Goal: Navigation & Orientation: Understand site structure

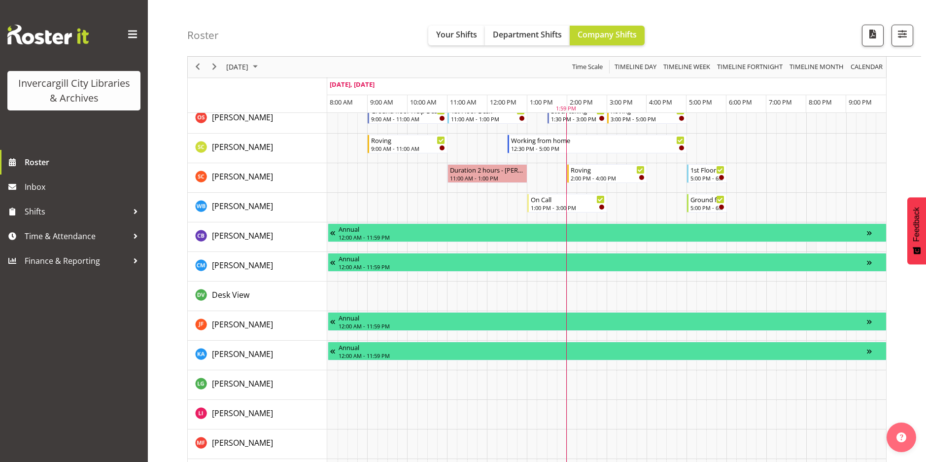
scroll to position [511, 0]
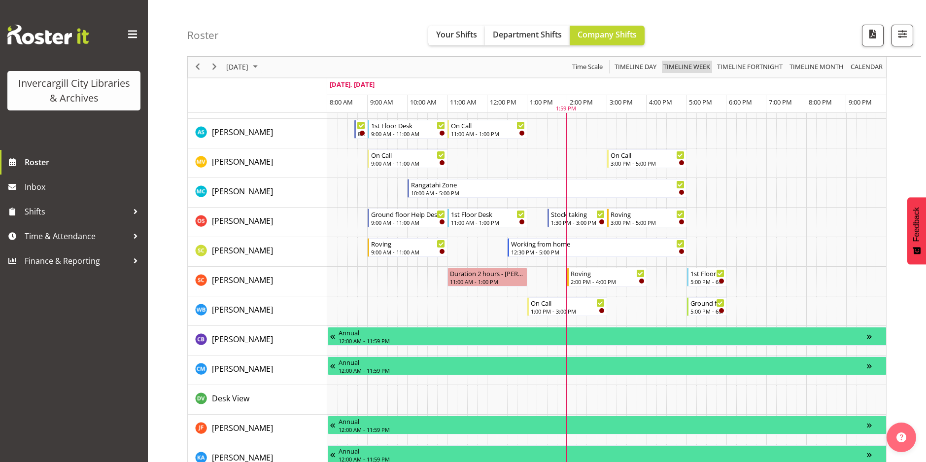
click at [687, 64] on span "Timeline Week" at bounding box center [686, 67] width 49 height 12
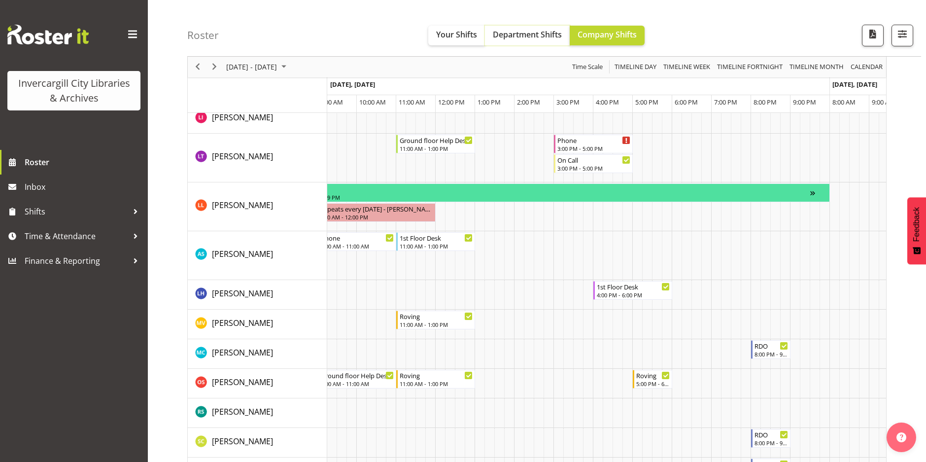
click at [520, 35] on span "Department Shifts" at bounding box center [527, 34] width 69 height 11
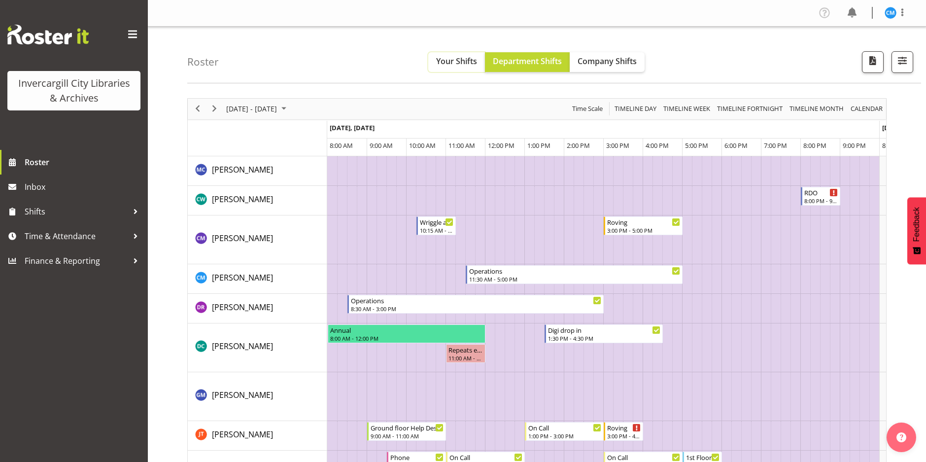
click at [454, 59] on span "Your Shifts" at bounding box center [456, 61] width 41 height 11
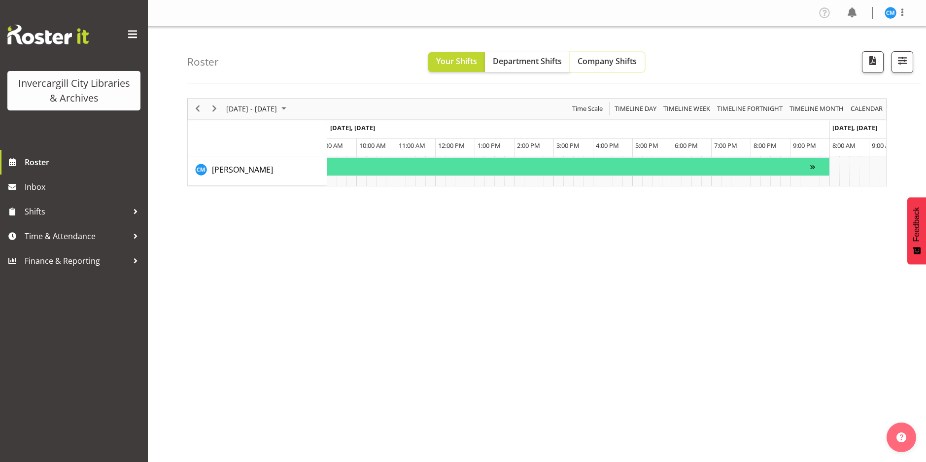
click at [606, 59] on span "Company Shifts" at bounding box center [607, 61] width 59 height 11
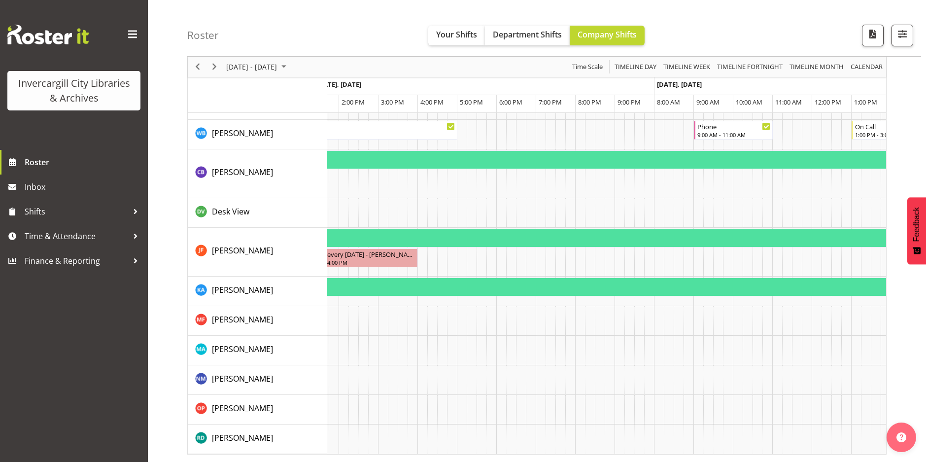
scroll to position [0, 763]
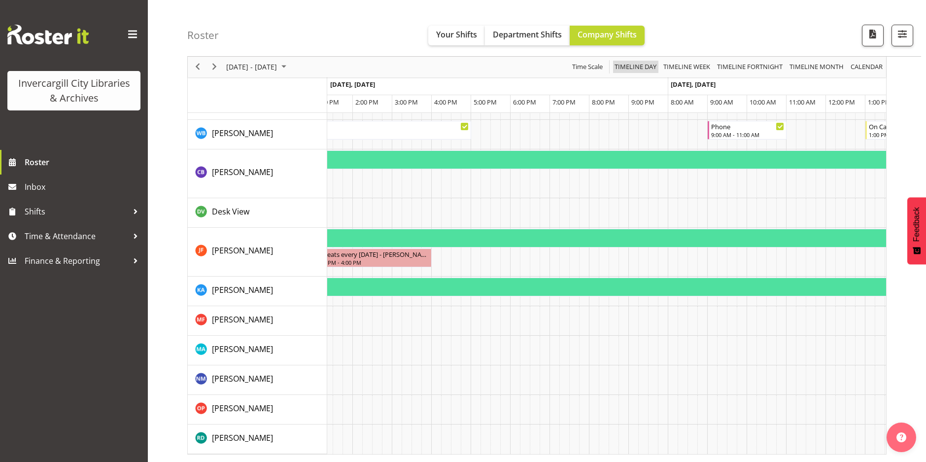
click at [632, 67] on span "Timeline Day" at bounding box center [636, 67] width 44 height 12
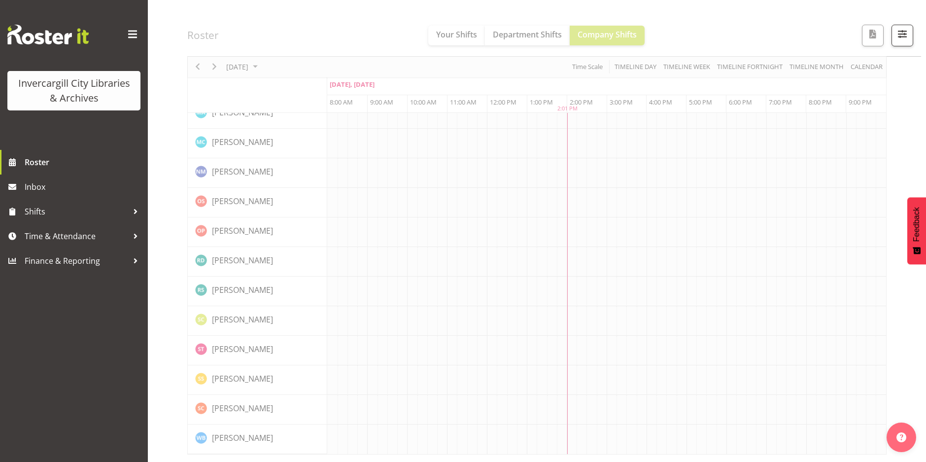
scroll to position [856, 0]
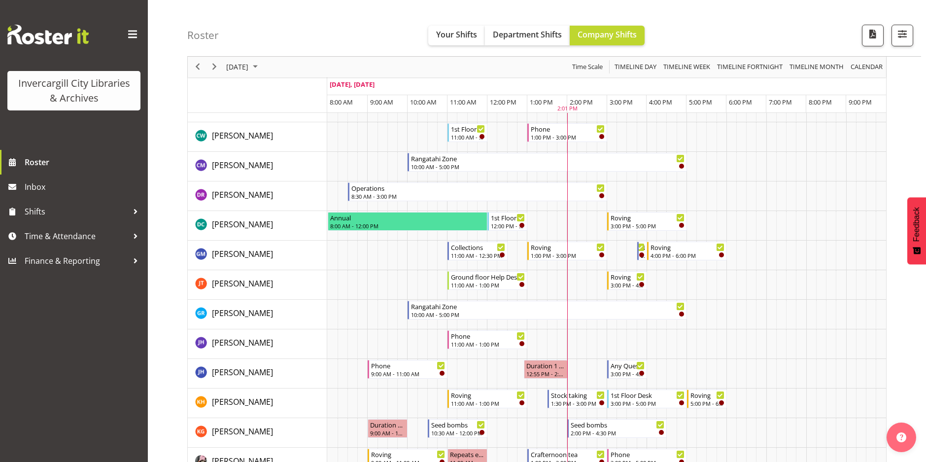
scroll to position [15, 0]
